Goal: Complete application form

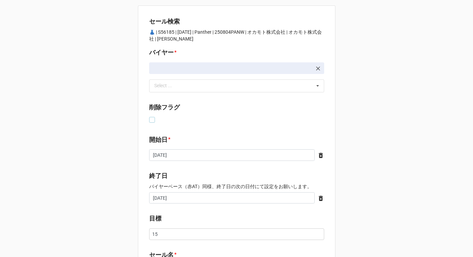
click at [149, 117] on label at bounding box center [152, 117] width 6 height 0
checkbox input "true"
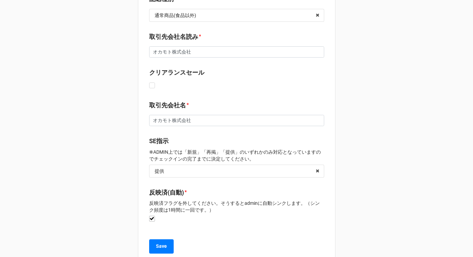
scroll to position [630, 0]
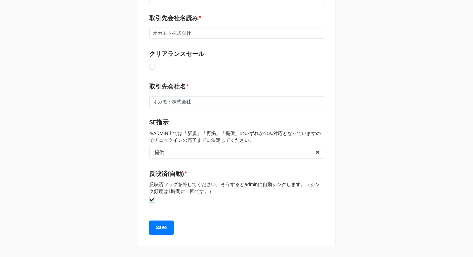
click at [150, 197] on label at bounding box center [152, 197] width 6 height 0
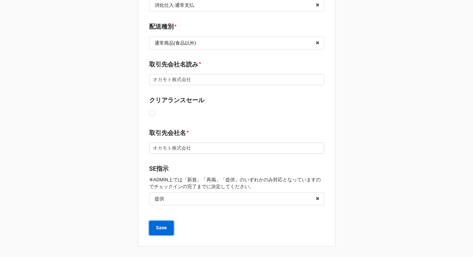
click at [162, 229] on b "Save" at bounding box center [161, 227] width 11 height 7
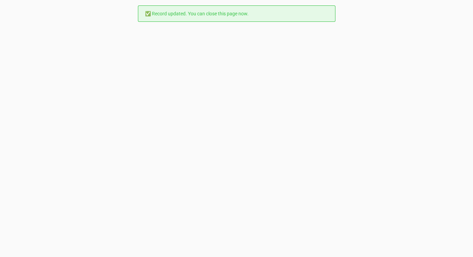
scroll to position [0, 0]
